Goal: Communication & Community: Share content

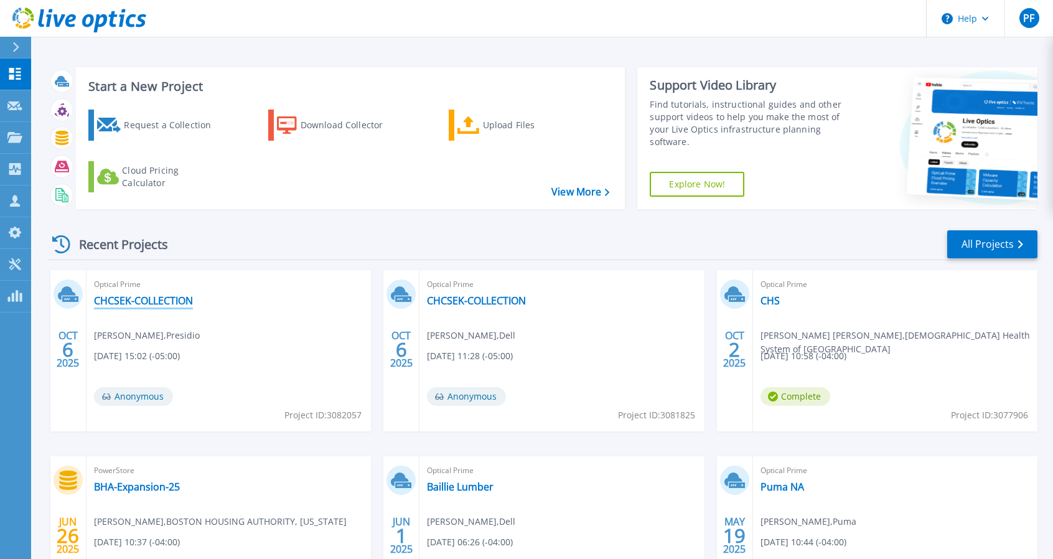
click at [143, 302] on link "CHCSEK-COLLECTION" at bounding box center [143, 300] width 99 height 12
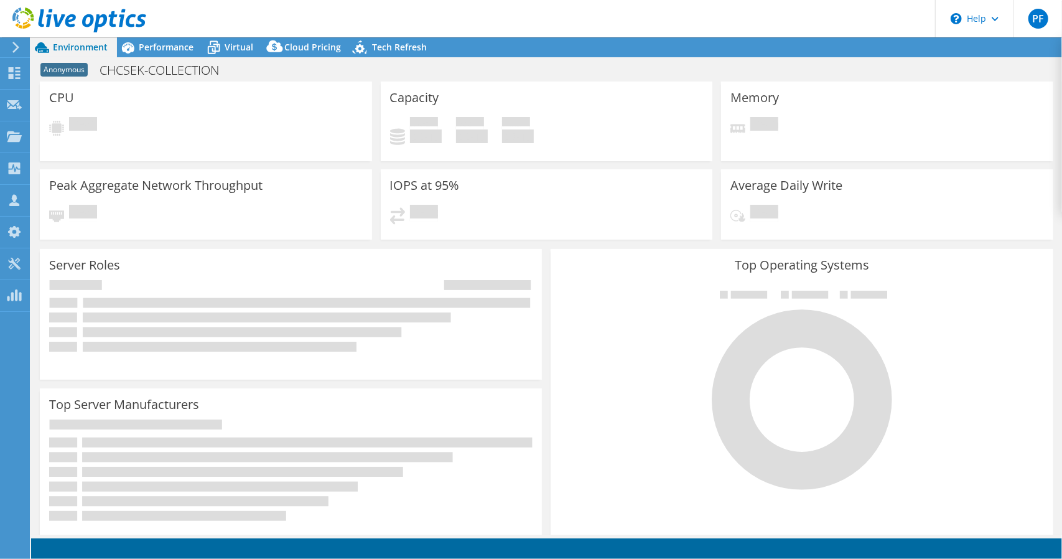
select select "USD"
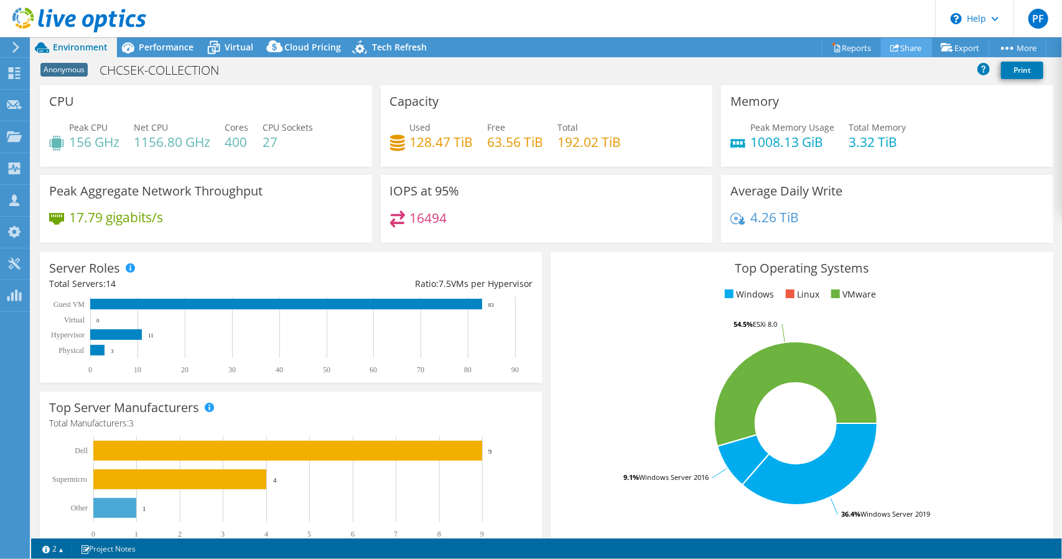
click at [897, 49] on link "Share" at bounding box center [906, 47] width 51 height 19
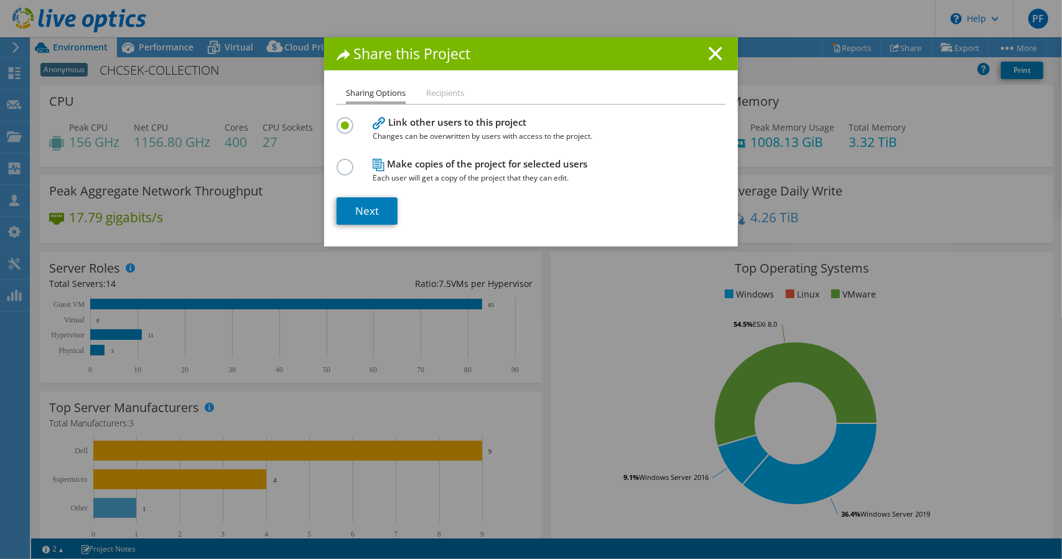
click at [338, 162] on label at bounding box center [348, 160] width 22 height 3
click at [0, 0] on input "radio" at bounding box center [0, 0] width 0 height 0
click at [366, 212] on link "Next" at bounding box center [367, 210] width 61 height 27
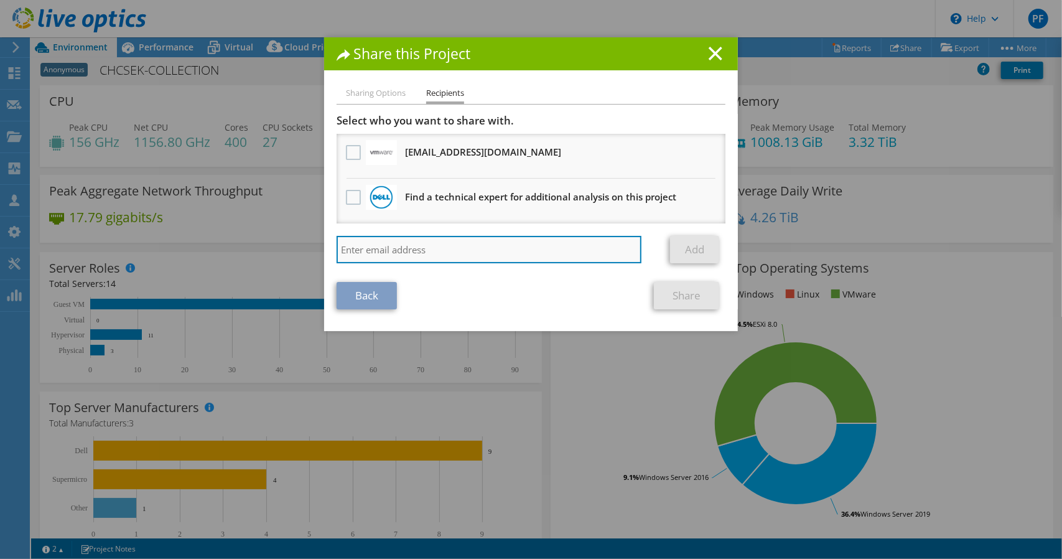
click at [413, 253] on input "search" at bounding box center [489, 249] width 305 height 27
type input "dwakefield@presidio.com"
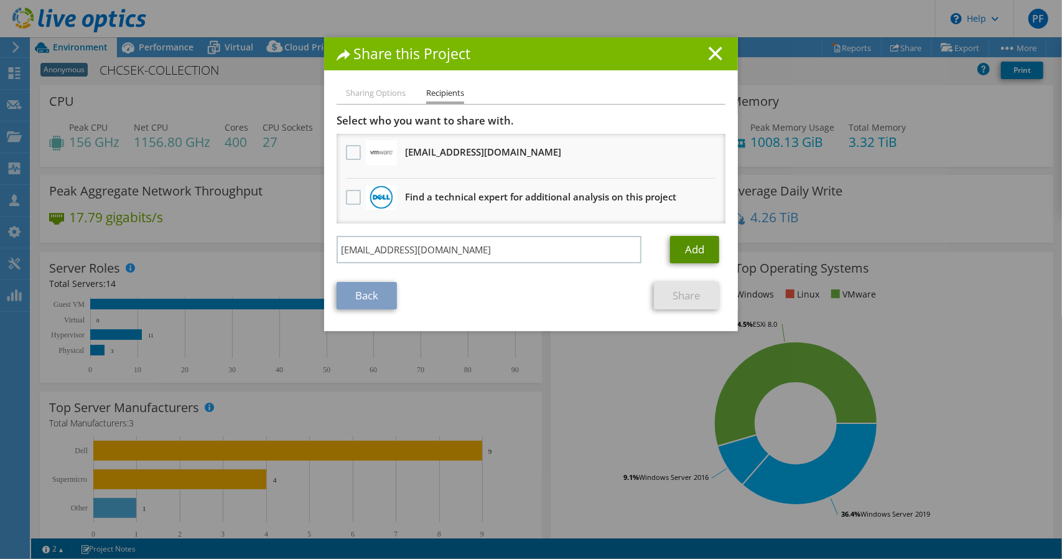
click at [701, 252] on link "Add" at bounding box center [694, 249] width 49 height 27
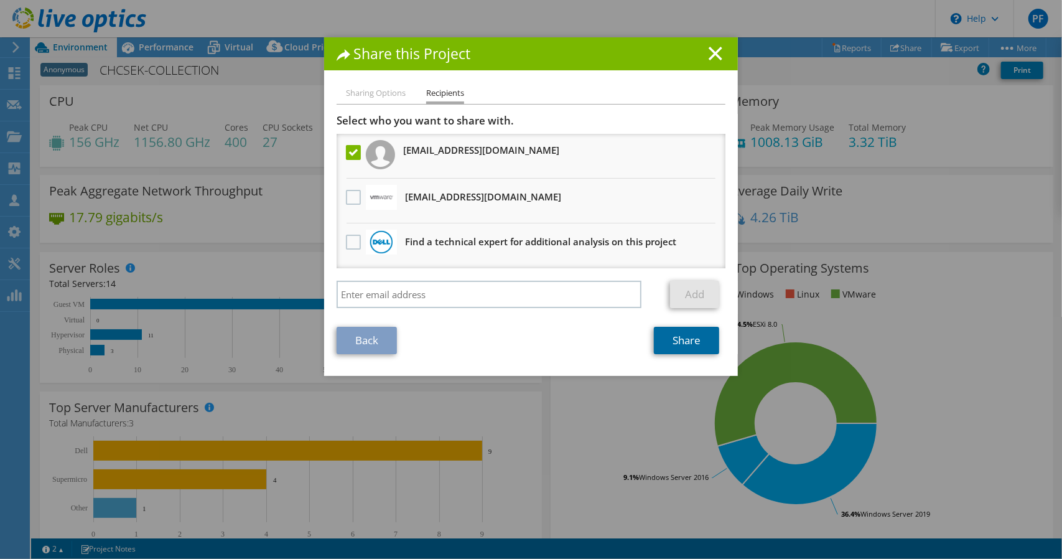
click at [689, 335] on link "Share" at bounding box center [686, 340] width 65 height 27
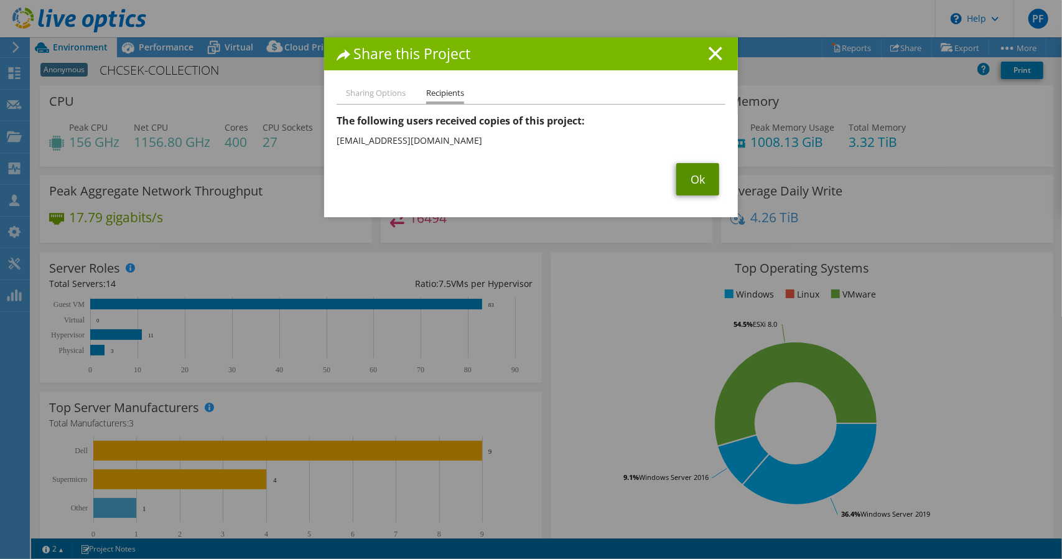
click at [696, 176] on link "Ok" at bounding box center [697, 179] width 43 height 32
